Goal: Task Accomplishment & Management: Manage account settings

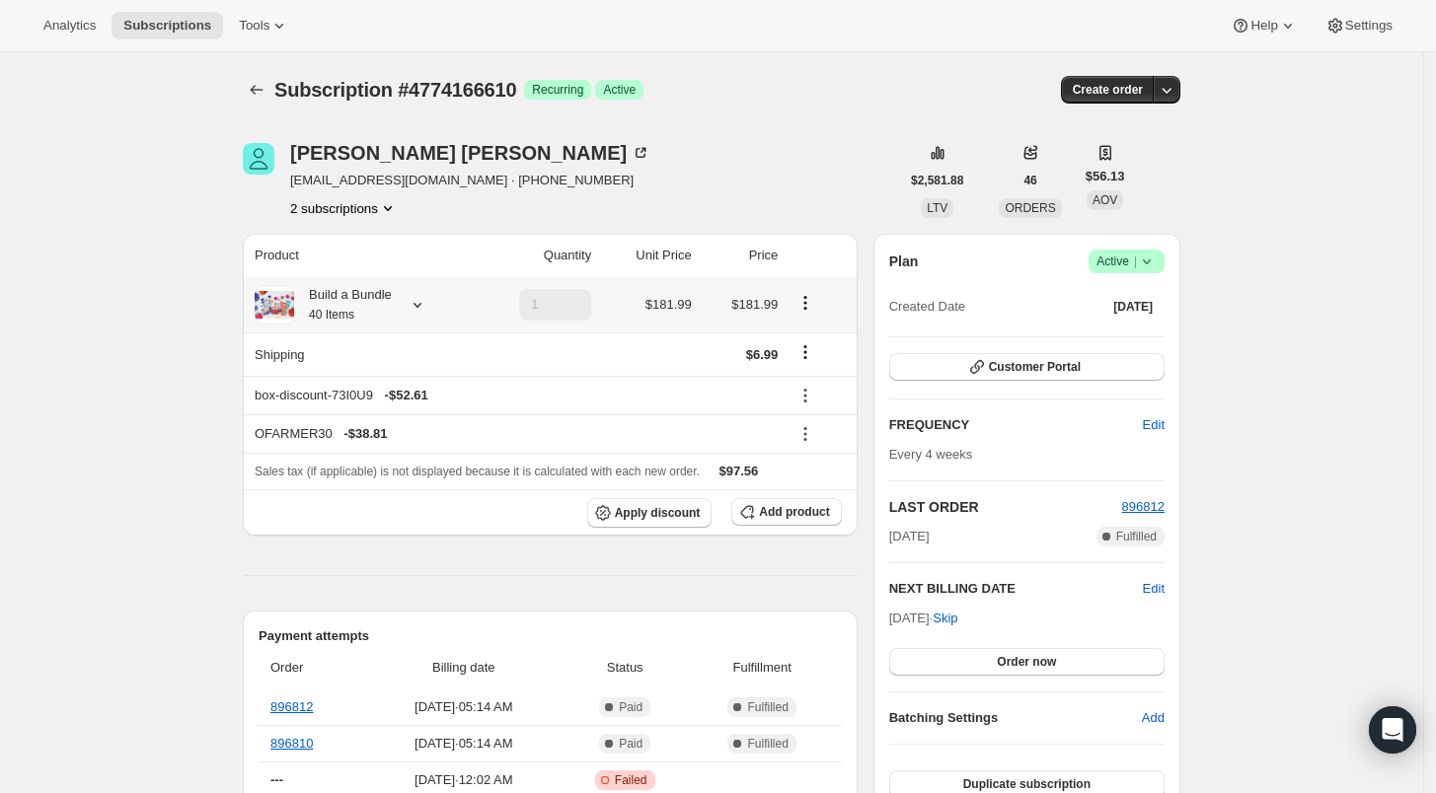
click at [419, 307] on icon at bounding box center [418, 305] width 20 height 20
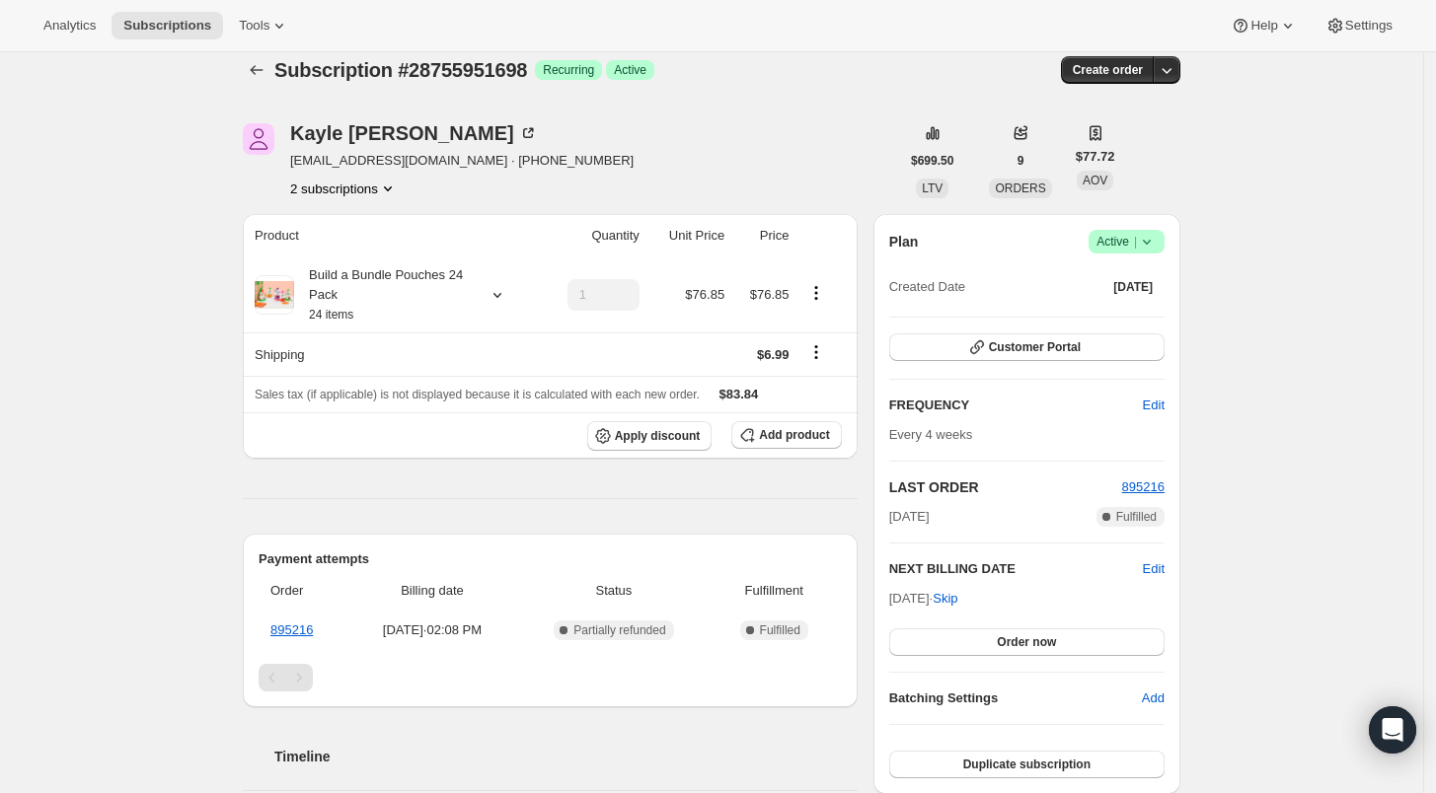
scroll to position [18, 0]
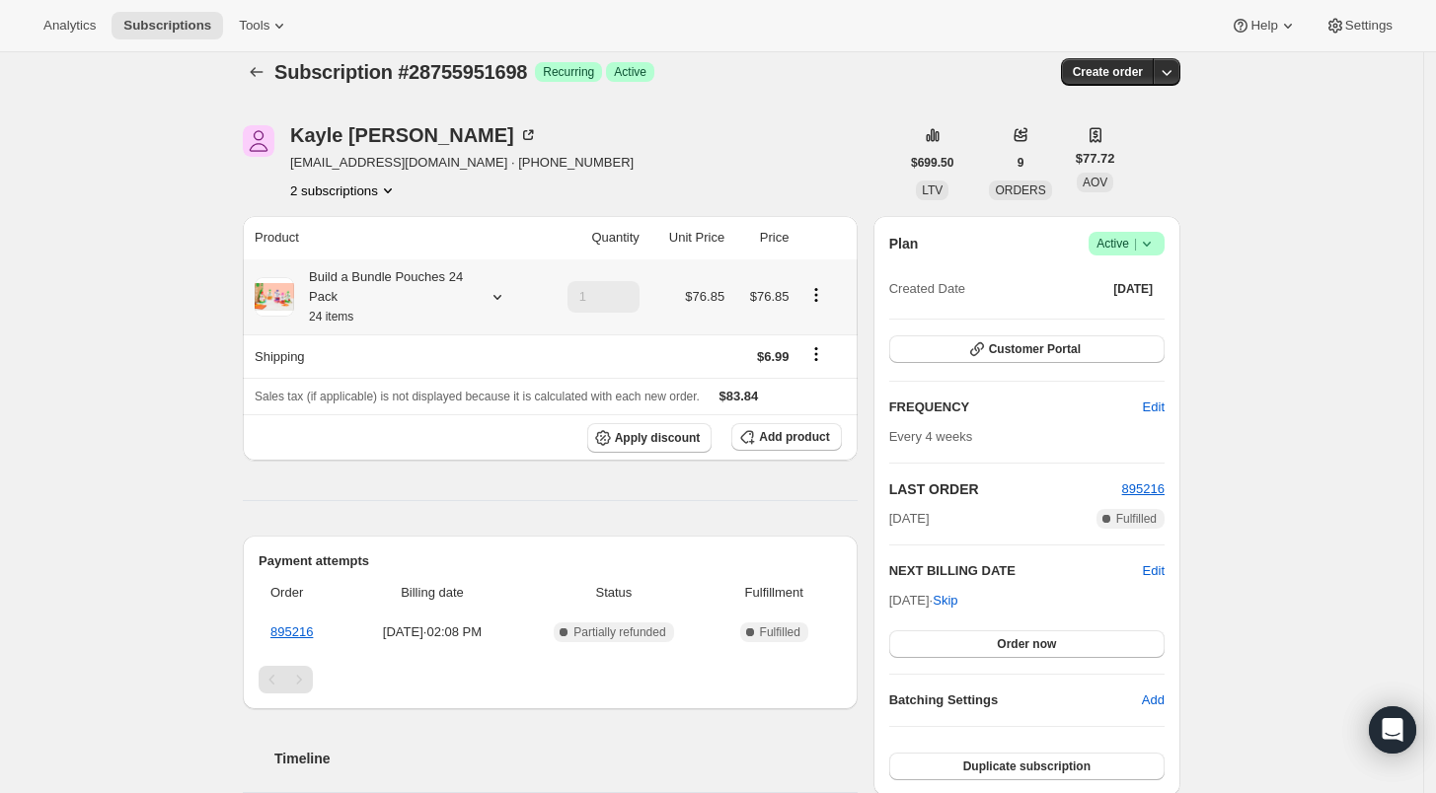
click at [498, 303] on icon at bounding box center [498, 297] width 20 height 20
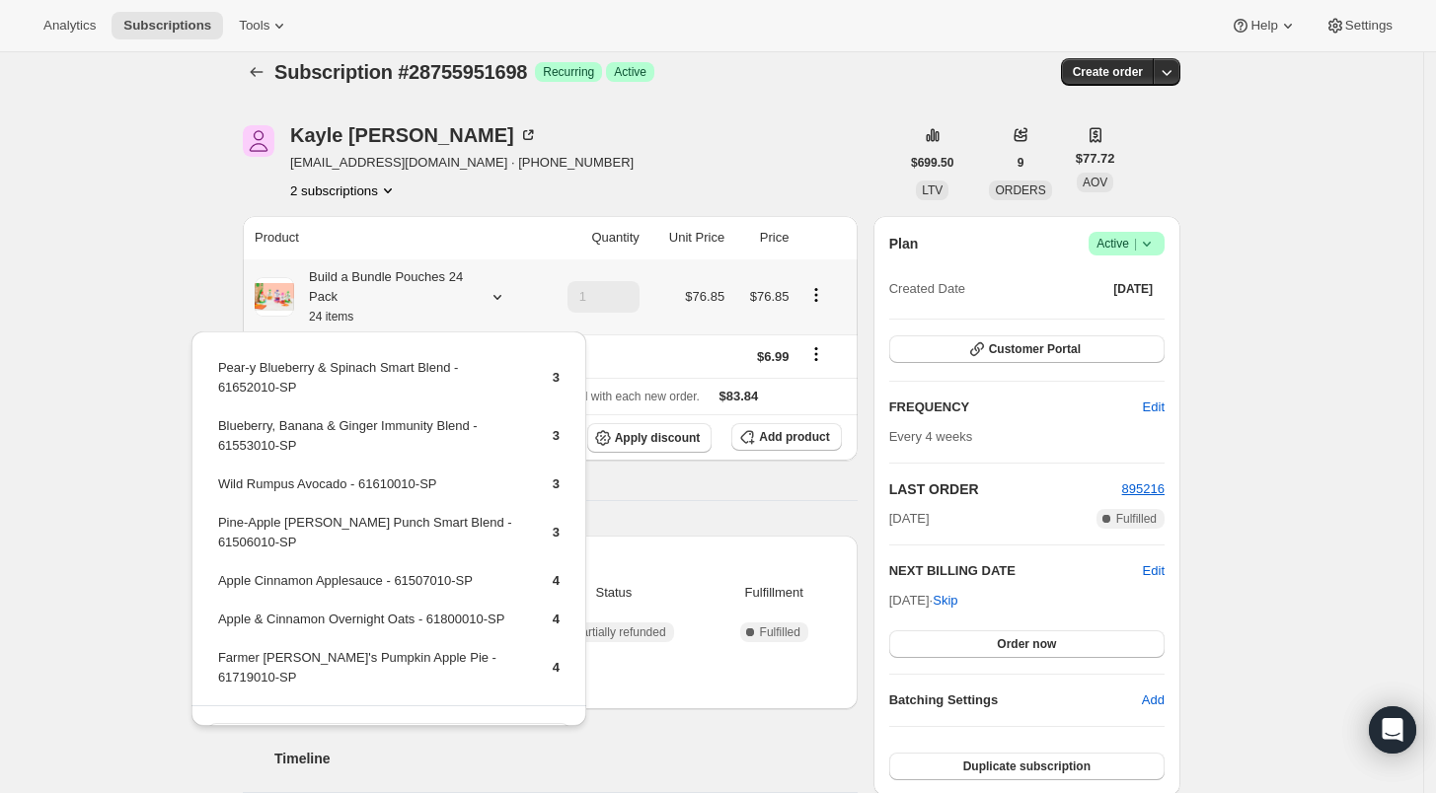
click at [498, 303] on icon at bounding box center [498, 297] width 20 height 20
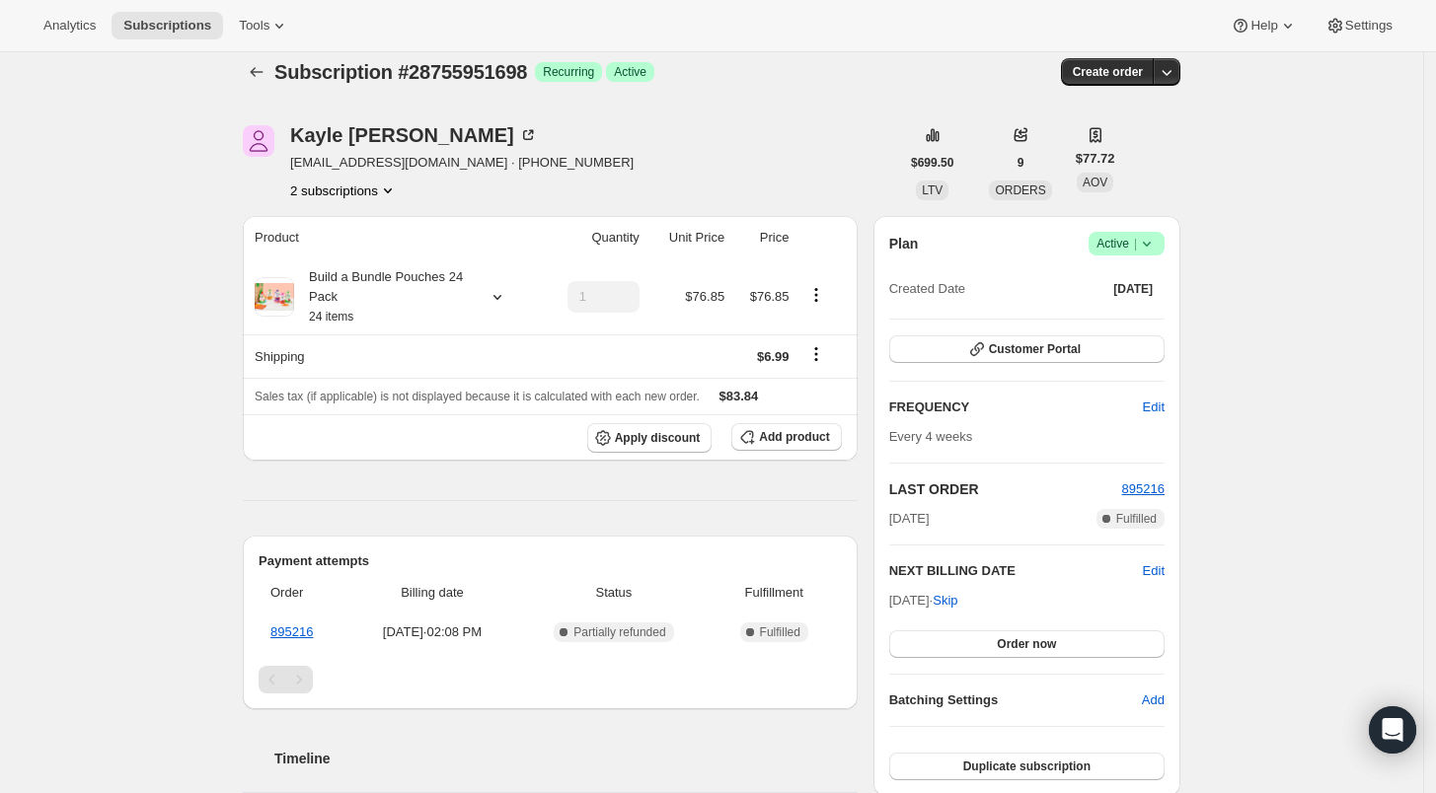
click at [111, 409] on div "Subscription #28755951698. This page is ready Subscription #28755951698 Success…" at bounding box center [711, 738] width 1423 height 1406
click at [503, 295] on icon at bounding box center [498, 297] width 20 height 20
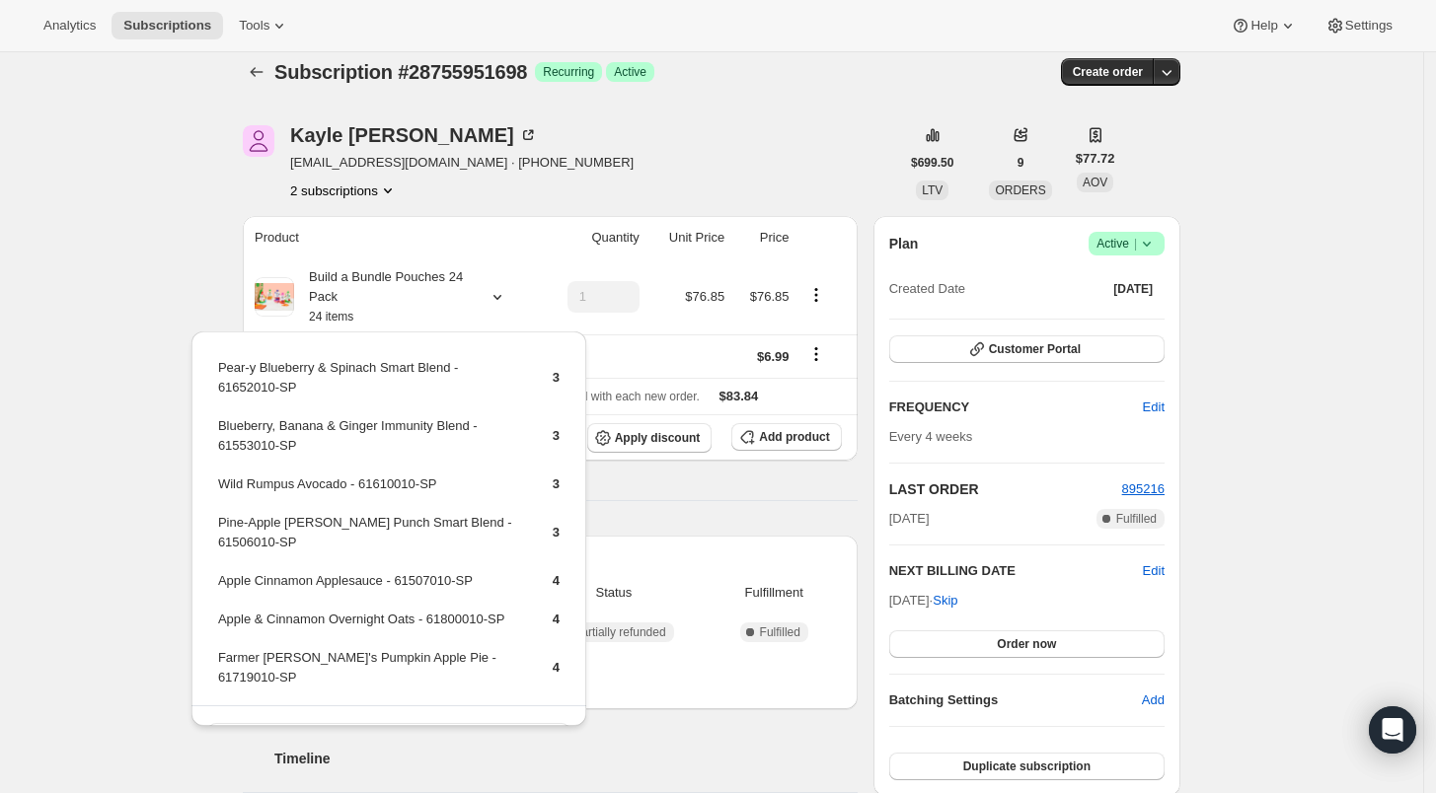
click at [846, 84] on div "Subscription #28755951698 Success Recurring Success Active" at bounding box center [559, 72] width 571 height 28
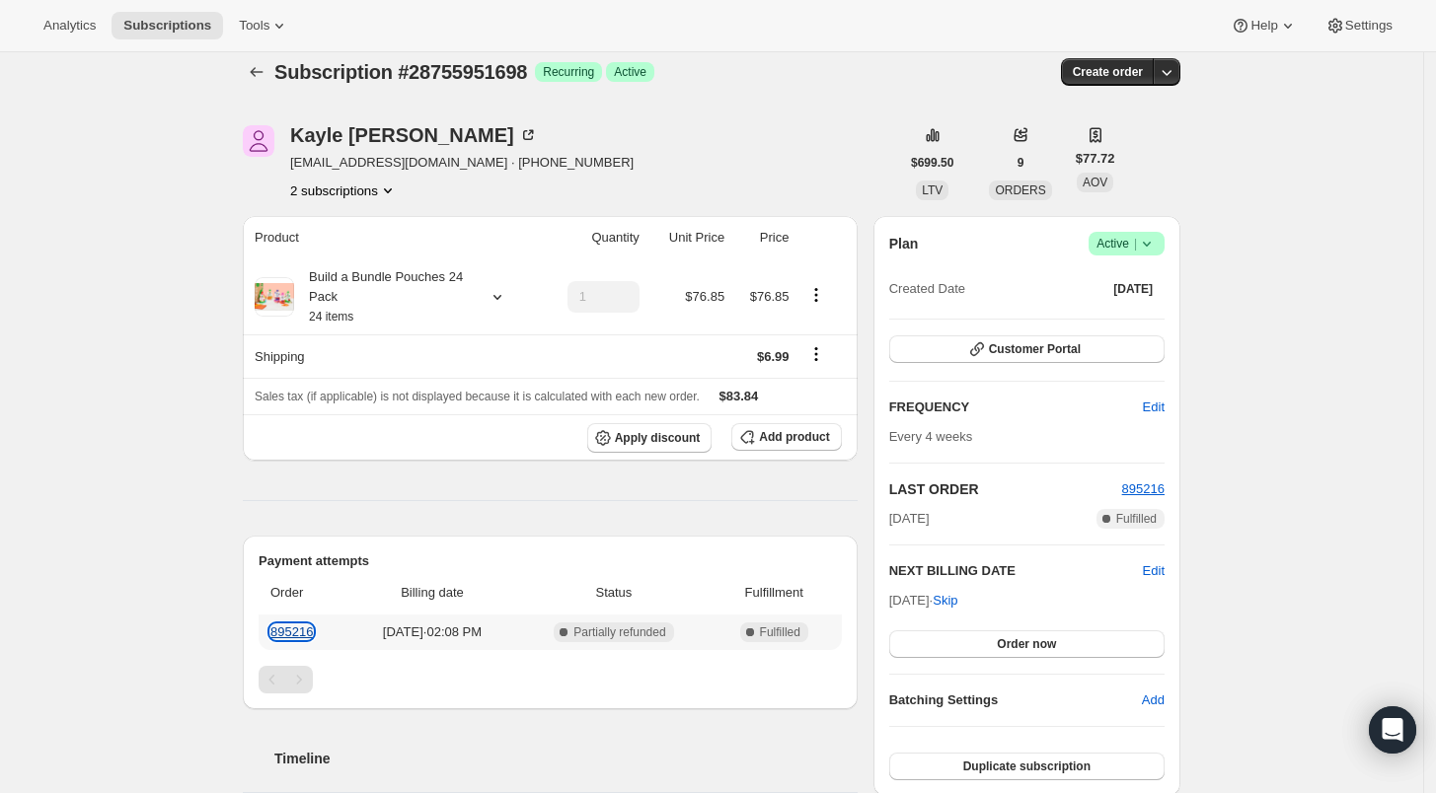
click at [287, 629] on link "895216" at bounding box center [291, 632] width 42 height 15
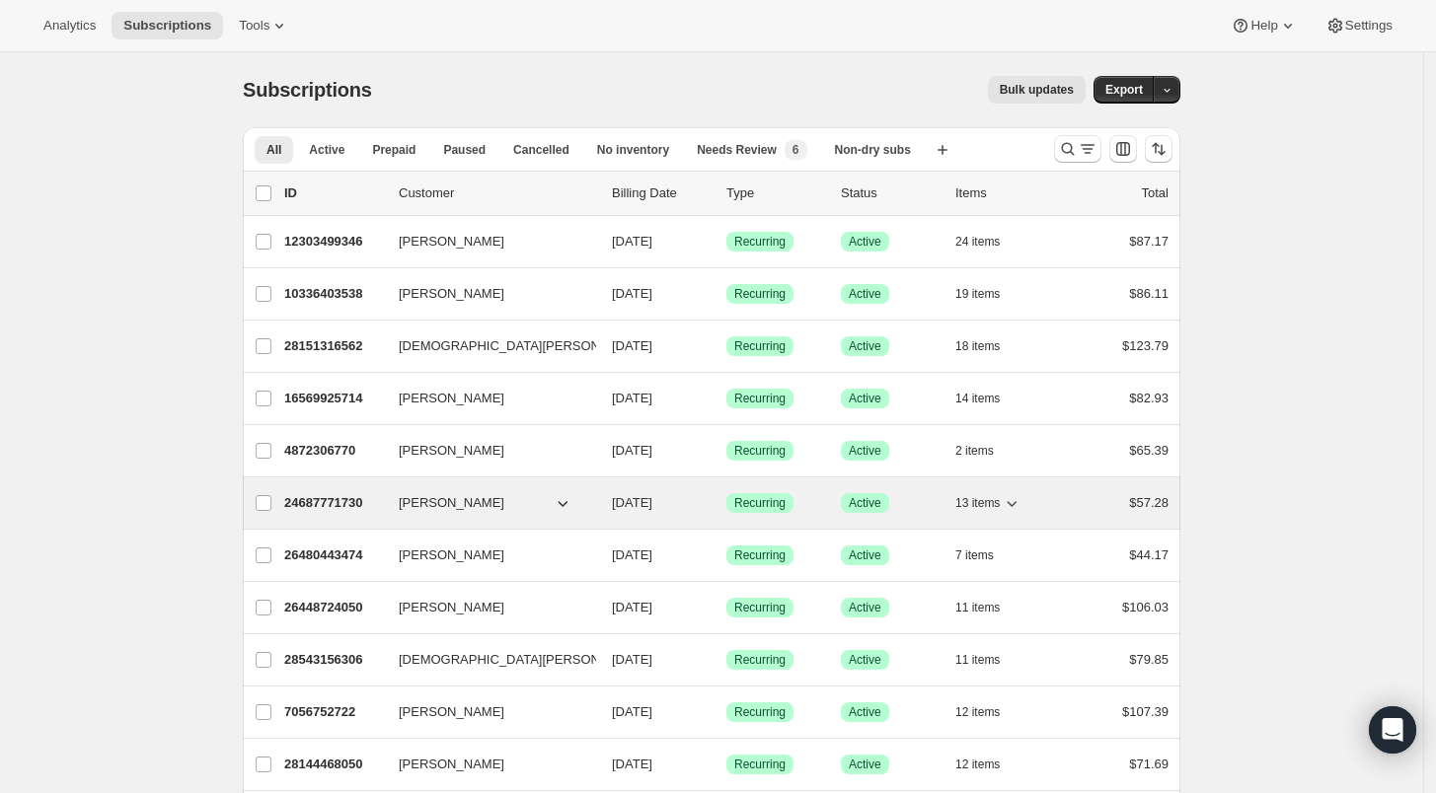
click at [314, 506] on p "24687771730" at bounding box center [333, 503] width 99 height 20
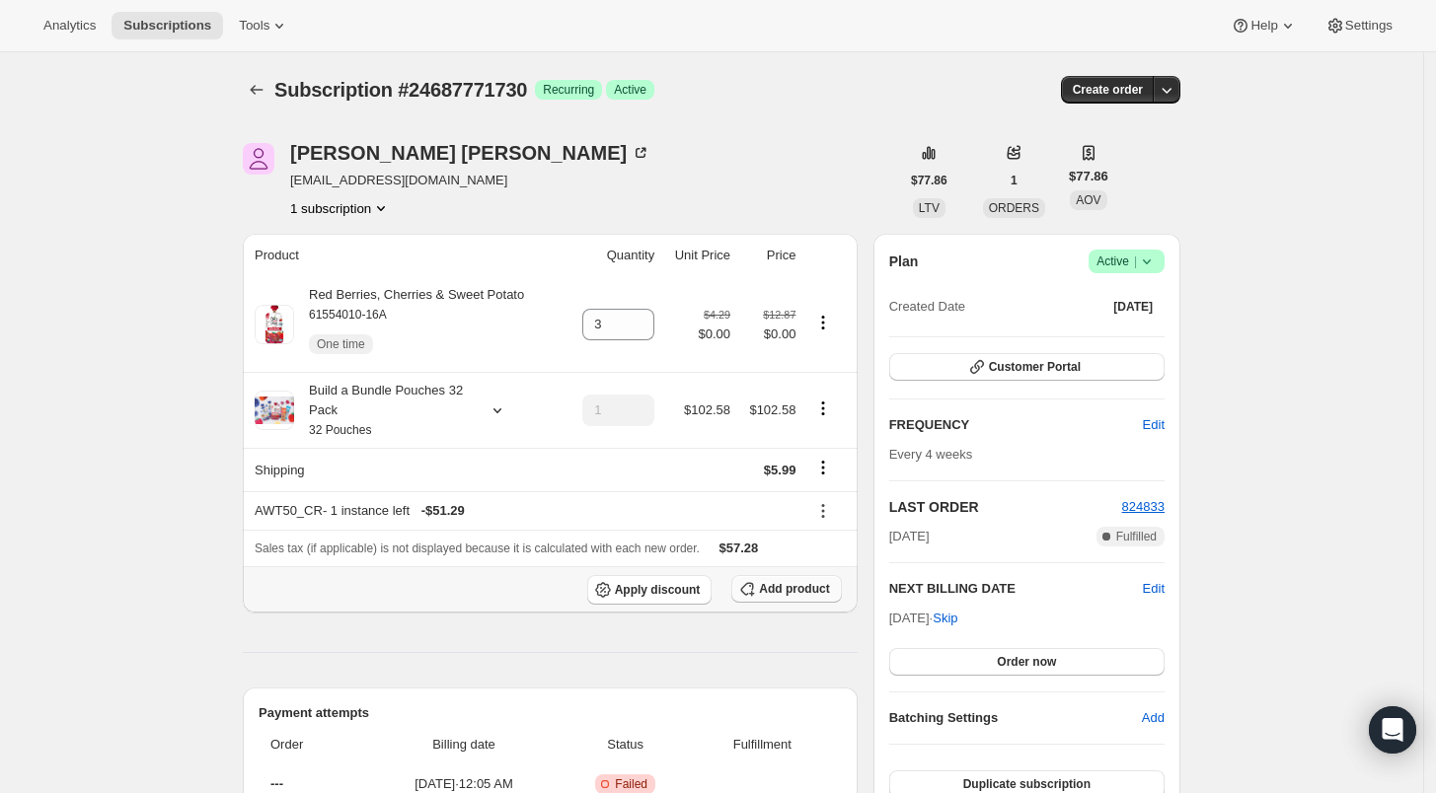
click at [787, 586] on span "Add product" at bounding box center [794, 589] width 70 height 16
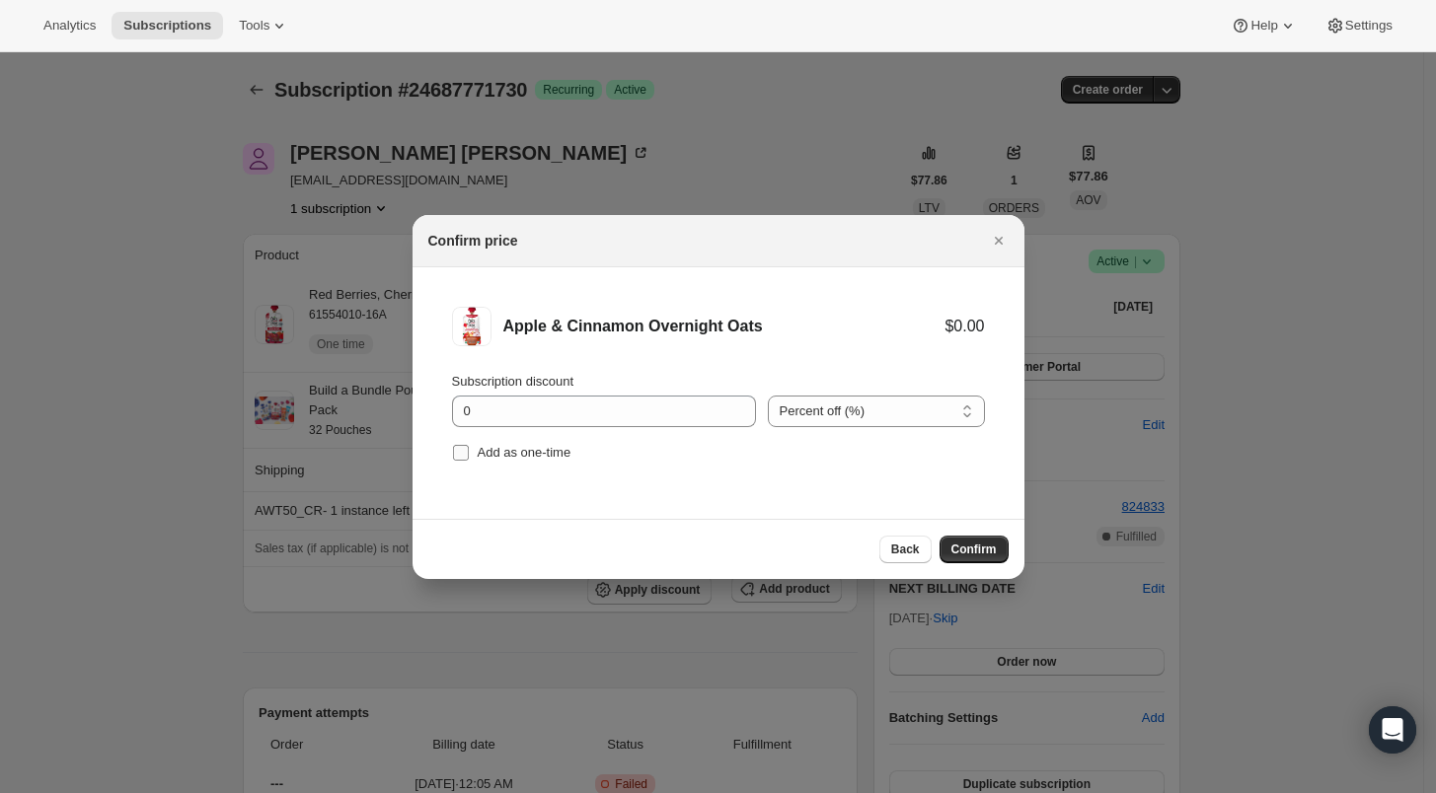
click at [458, 455] on input "Add as one-time" at bounding box center [461, 453] width 16 height 16
checkbox input "true"
click at [998, 239] on icon "Close" at bounding box center [998, 241] width 8 height 8
